Goal: Find specific page/section: Find specific page/section

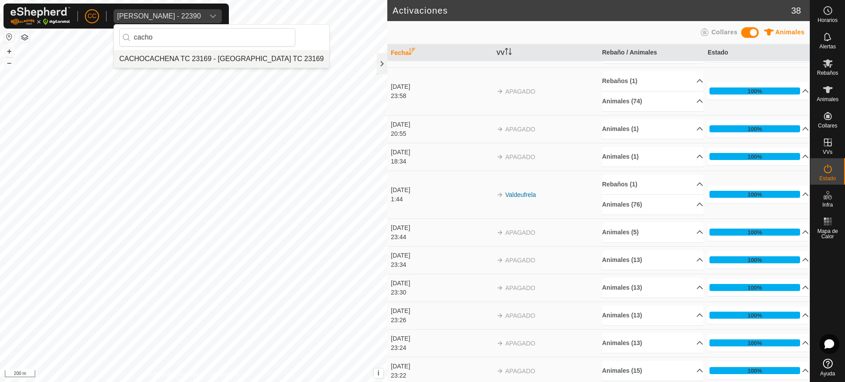
type input "cacho"
click at [218, 62] on li "CACHOCACHENA TC 23169 - [GEOGRAPHIC_DATA] TC 23169" at bounding box center [221, 59] width 215 height 18
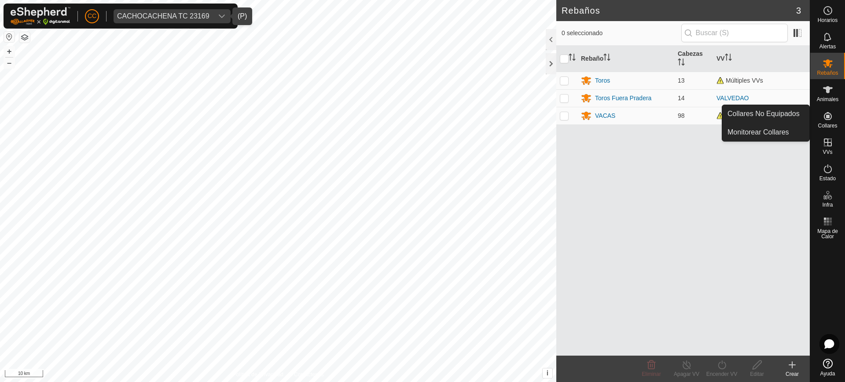
click at [823, 120] on icon at bounding box center [827, 116] width 11 height 11
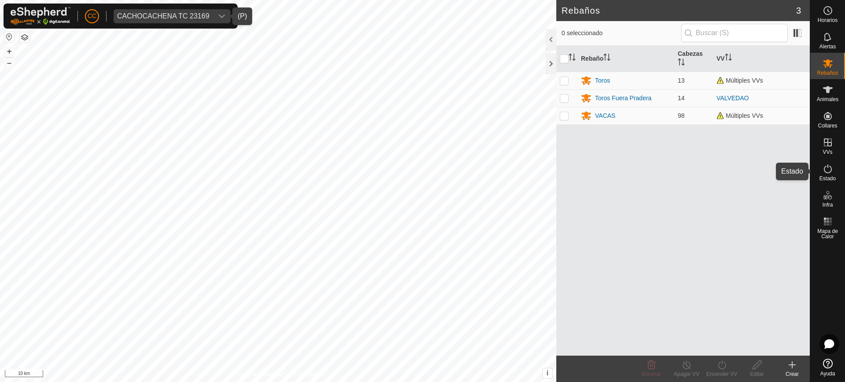
click at [829, 169] on icon at bounding box center [827, 169] width 11 height 11
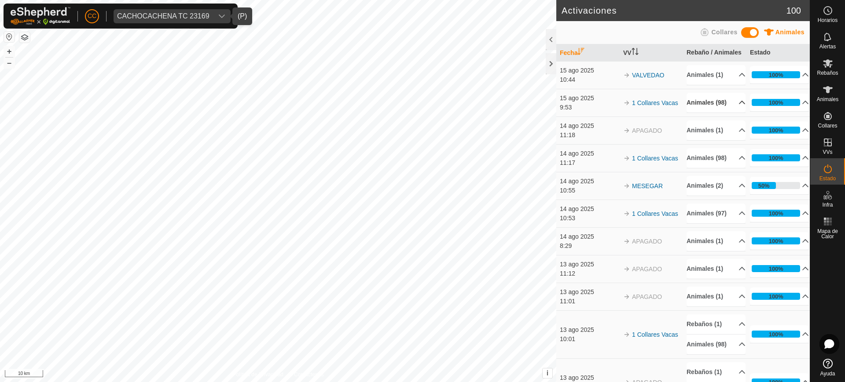
click at [730, 113] on p-accordion-header "Animales (98)" at bounding box center [715, 103] width 59 height 20
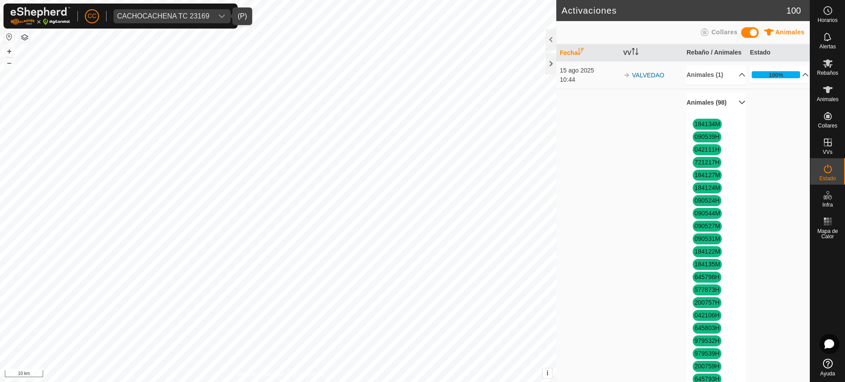
click at [730, 113] on p-accordion-header "Animales (98)" at bounding box center [715, 103] width 59 height 20
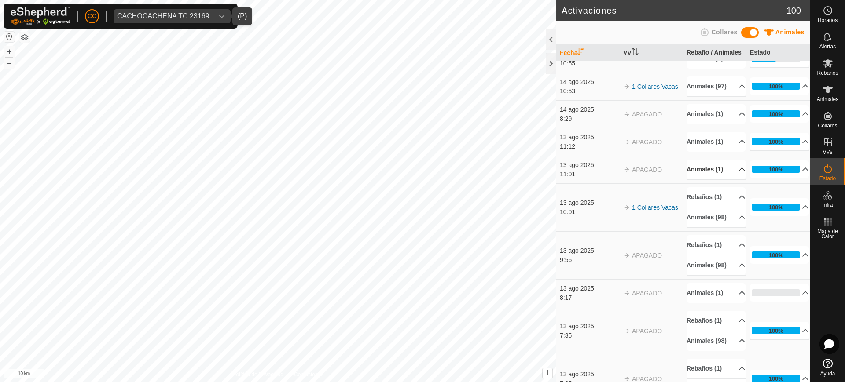
scroll to position [128, 0]
